Goal: Task Accomplishment & Management: Manage account settings

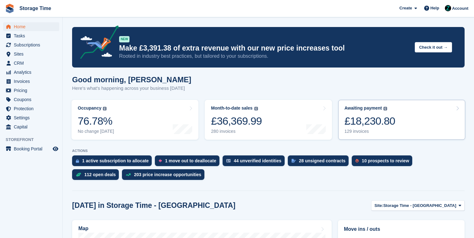
click at [400, 120] on link "Awaiting payment The total outstanding balance on all open invoices. £18,230.80…" at bounding box center [402, 120] width 127 height 40
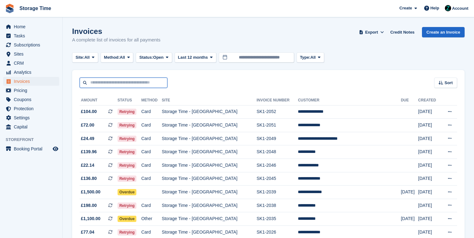
click at [127, 83] on input "text" at bounding box center [124, 83] width 88 height 10
type input "*******"
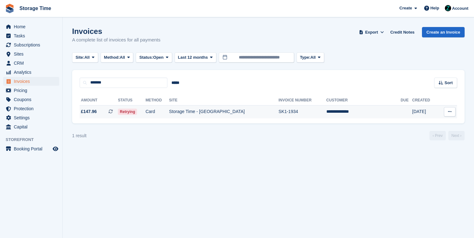
click at [205, 112] on td "Storage Time - [GEOGRAPHIC_DATA]" at bounding box center [224, 111] width 110 height 13
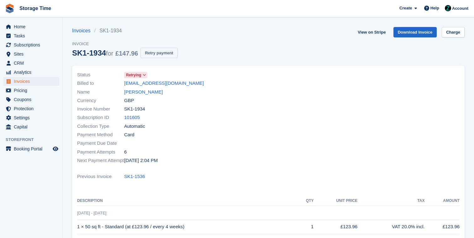
click at [162, 53] on button "Retry payment" at bounding box center [159, 53] width 37 height 10
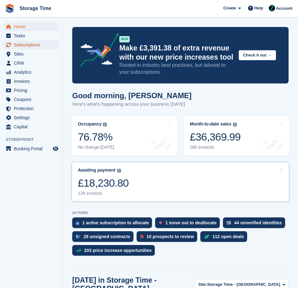
click at [42, 44] on span "Subscriptions" at bounding box center [33, 44] width 38 height 9
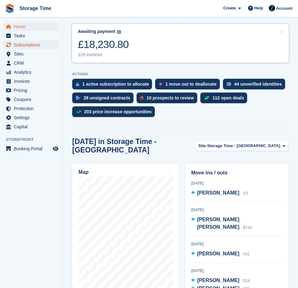
scroll to position [157, 0]
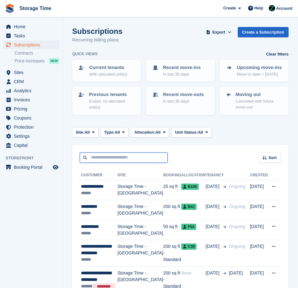
click at [127, 156] on input "text" at bounding box center [124, 157] width 88 height 10
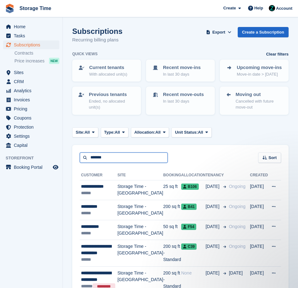
type input "*******"
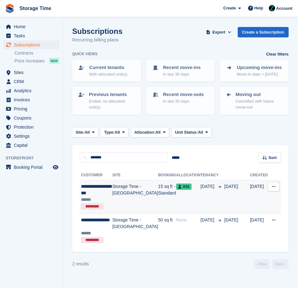
click at [133, 193] on td "Storage Time - [GEOGRAPHIC_DATA]" at bounding box center [135, 197] width 46 height 34
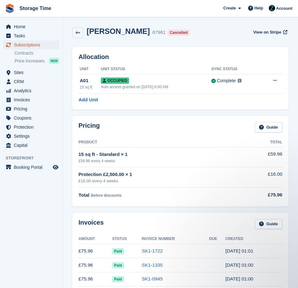
click at [31, 43] on span "Subscriptions" at bounding box center [33, 44] width 38 height 9
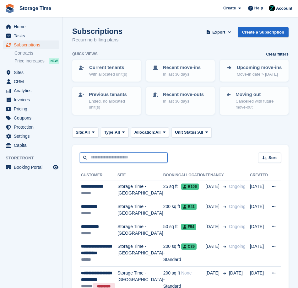
click at [141, 159] on input "text" at bounding box center [124, 157] width 88 height 10
type input "*******"
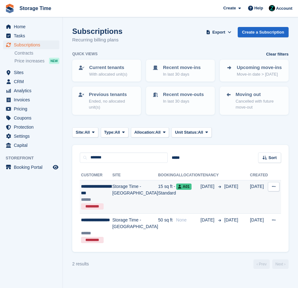
click at [134, 193] on td "Storage Time - [GEOGRAPHIC_DATA]" at bounding box center [135, 197] width 46 height 34
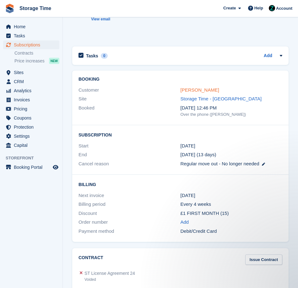
click at [214, 92] on link "[PERSON_NAME]" at bounding box center [199, 89] width 39 height 5
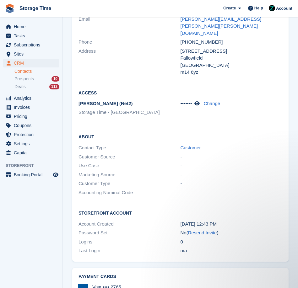
scroll to position [1092, 0]
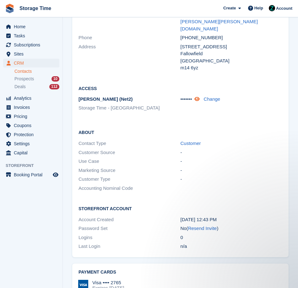
click at [200, 96] on link at bounding box center [197, 98] width 7 height 5
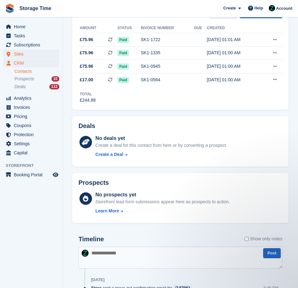
scroll to position [0, 0]
